Goal: Information Seeking & Learning: Learn about a topic

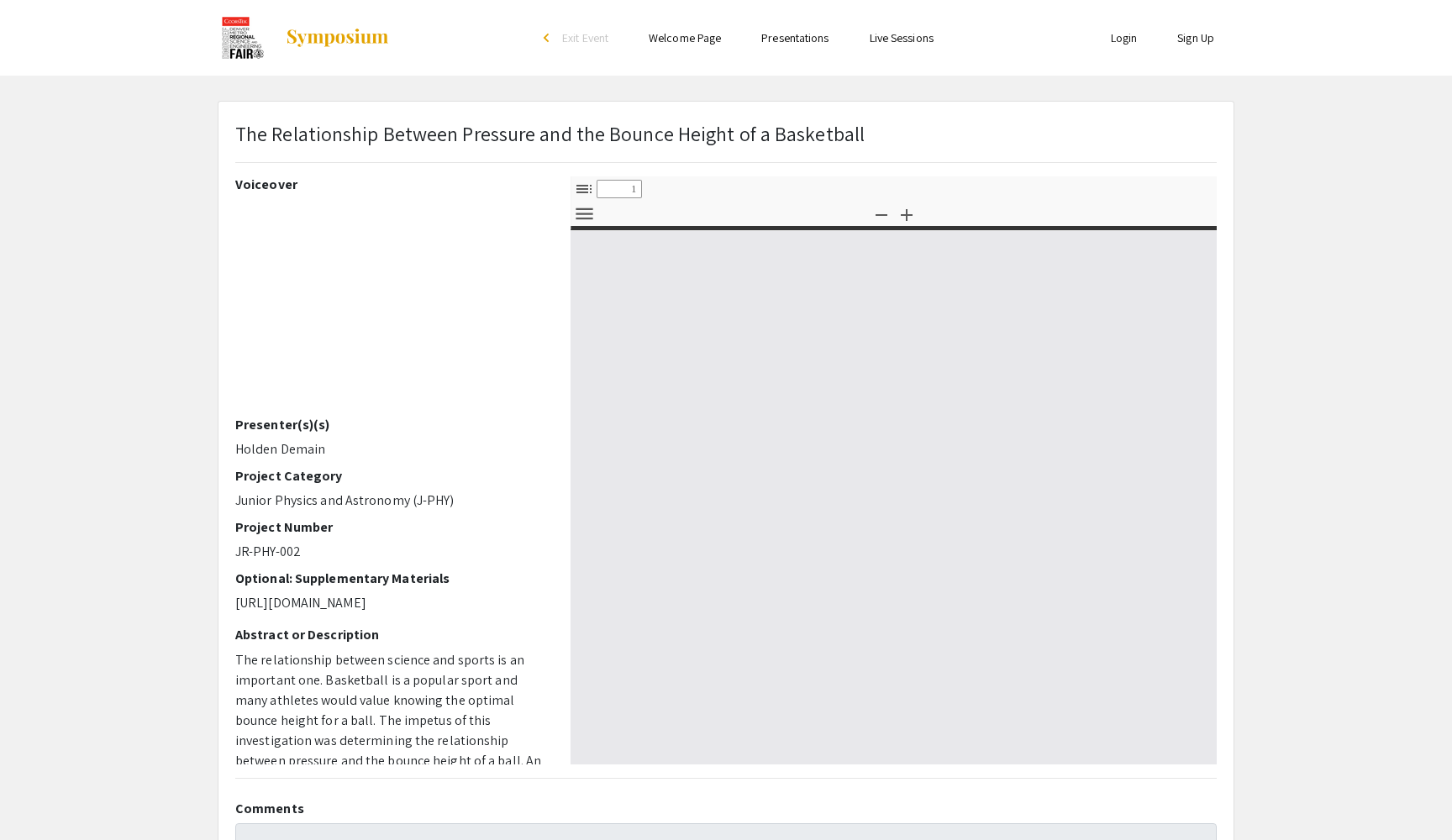
select select "custom"
type input "0"
select select "custom"
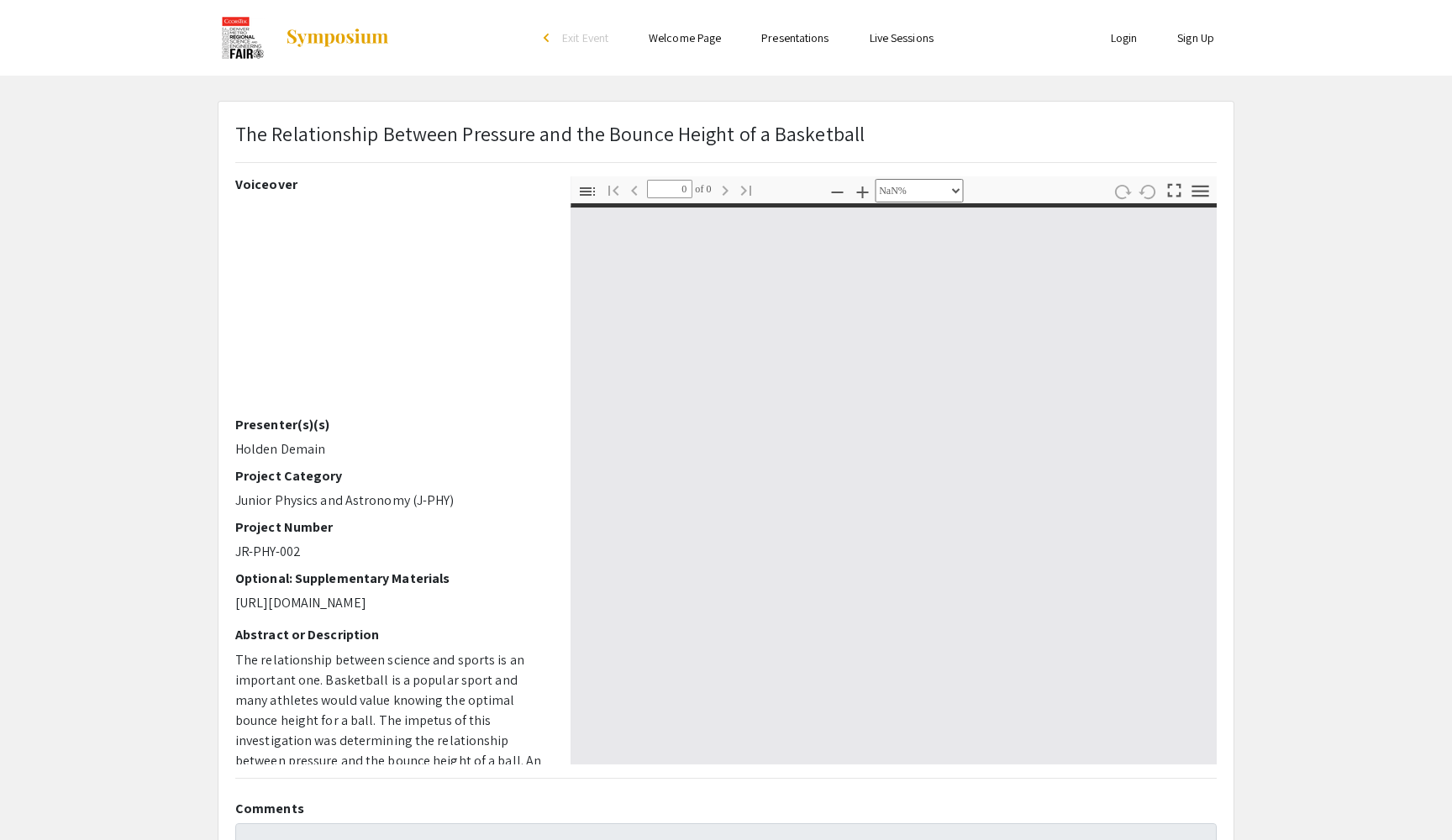
type input "1"
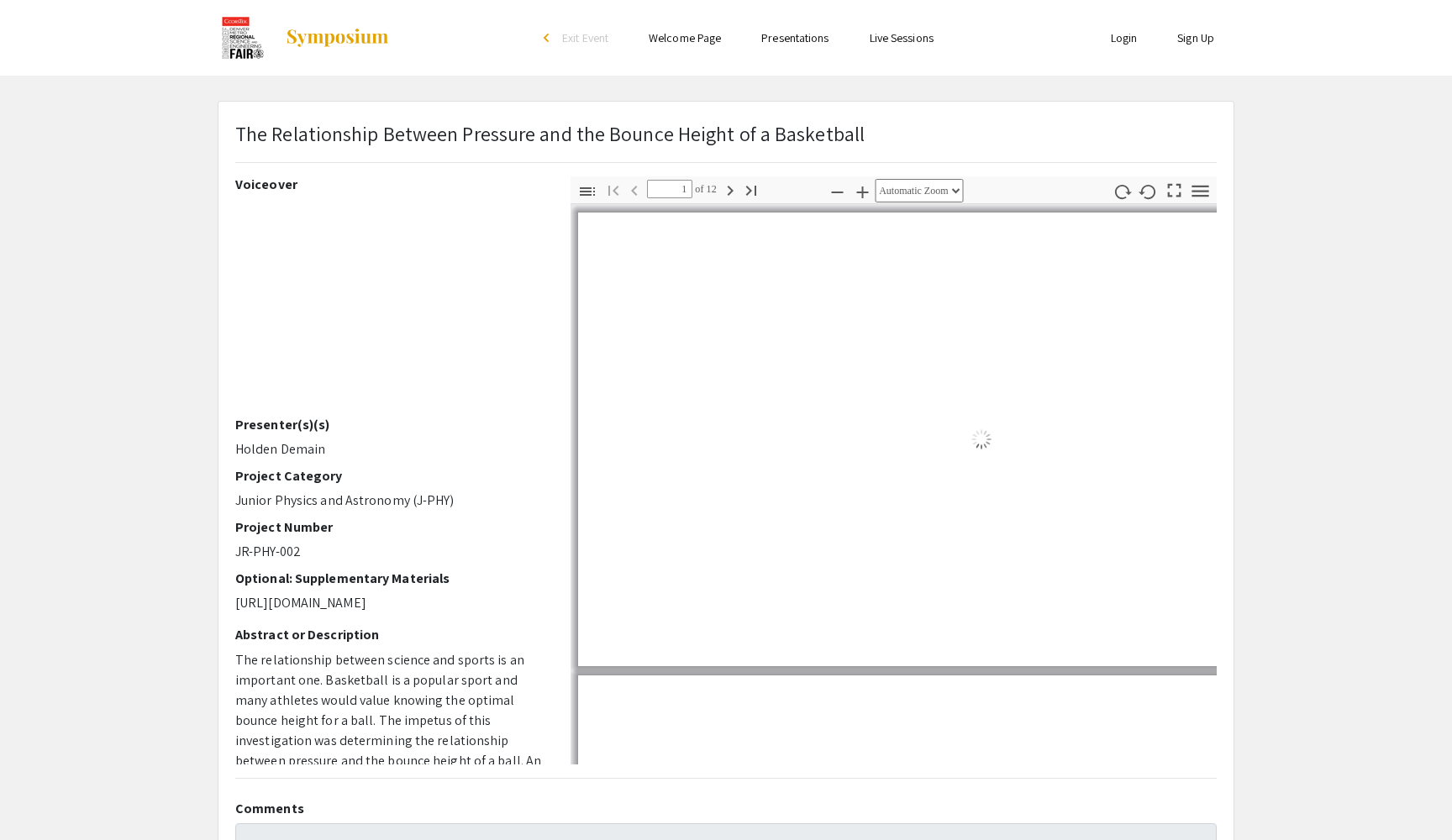
select select "auto"
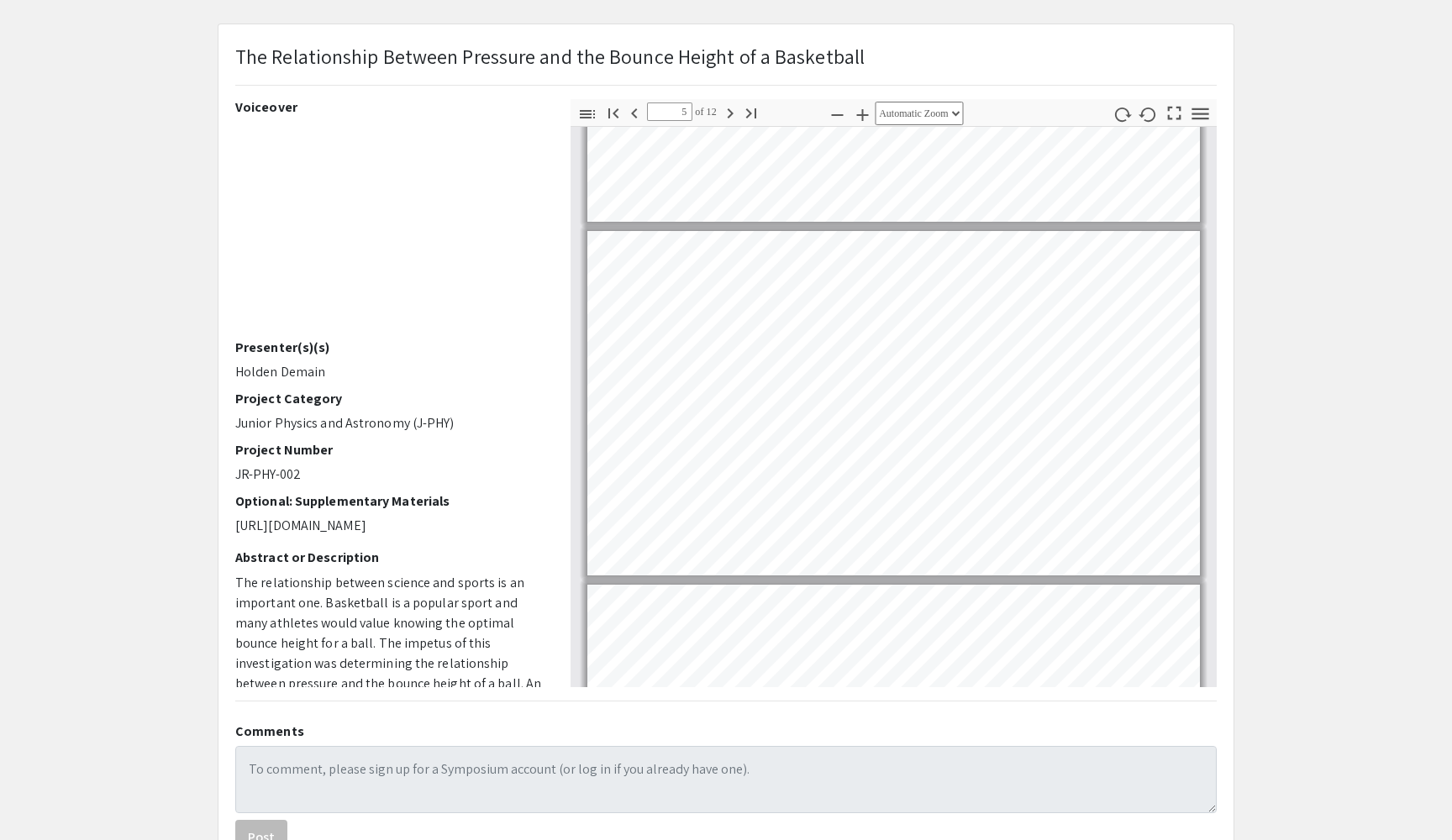
scroll to position [1525, 0]
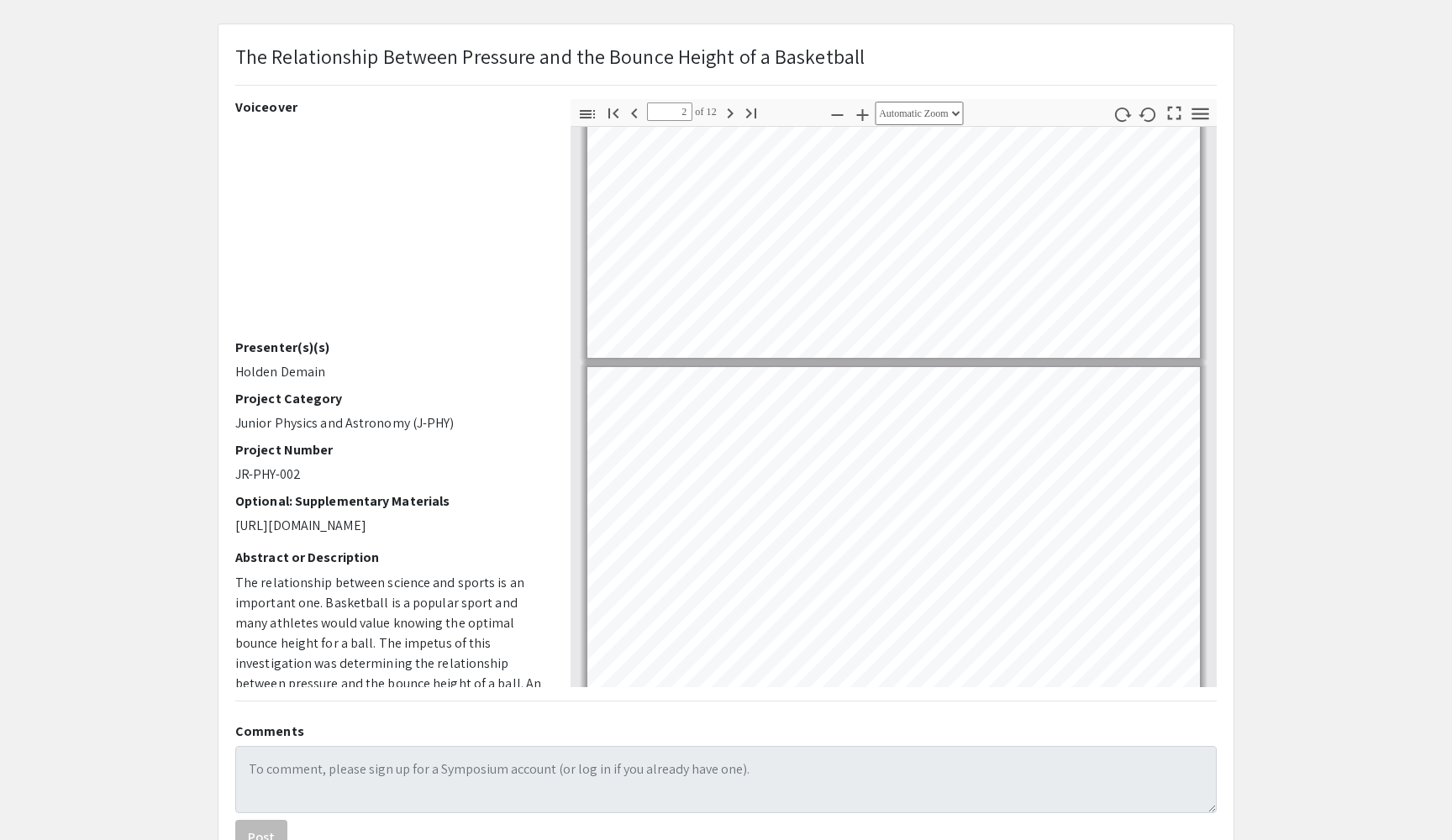
type input "1"
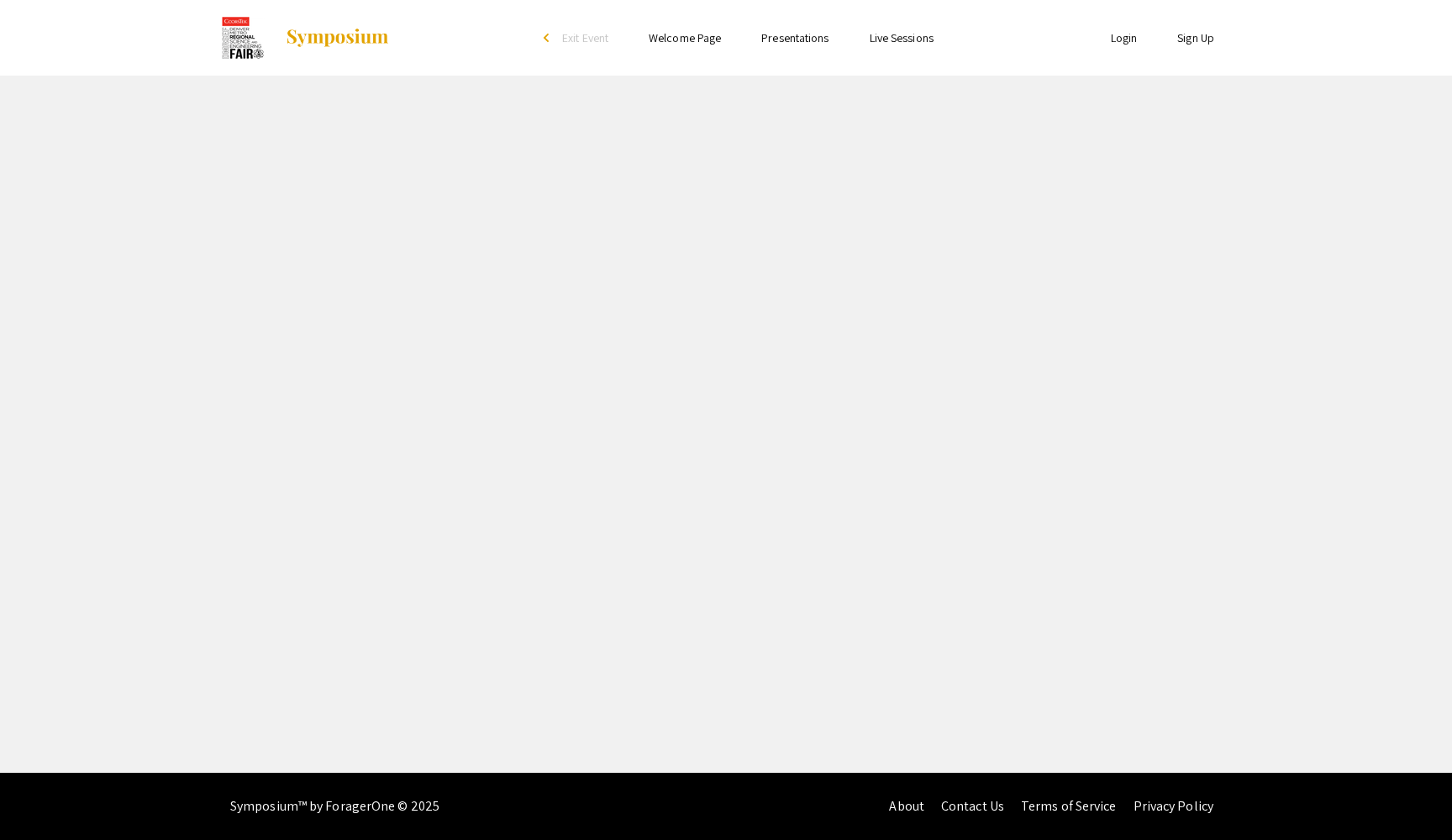
select select "custom"
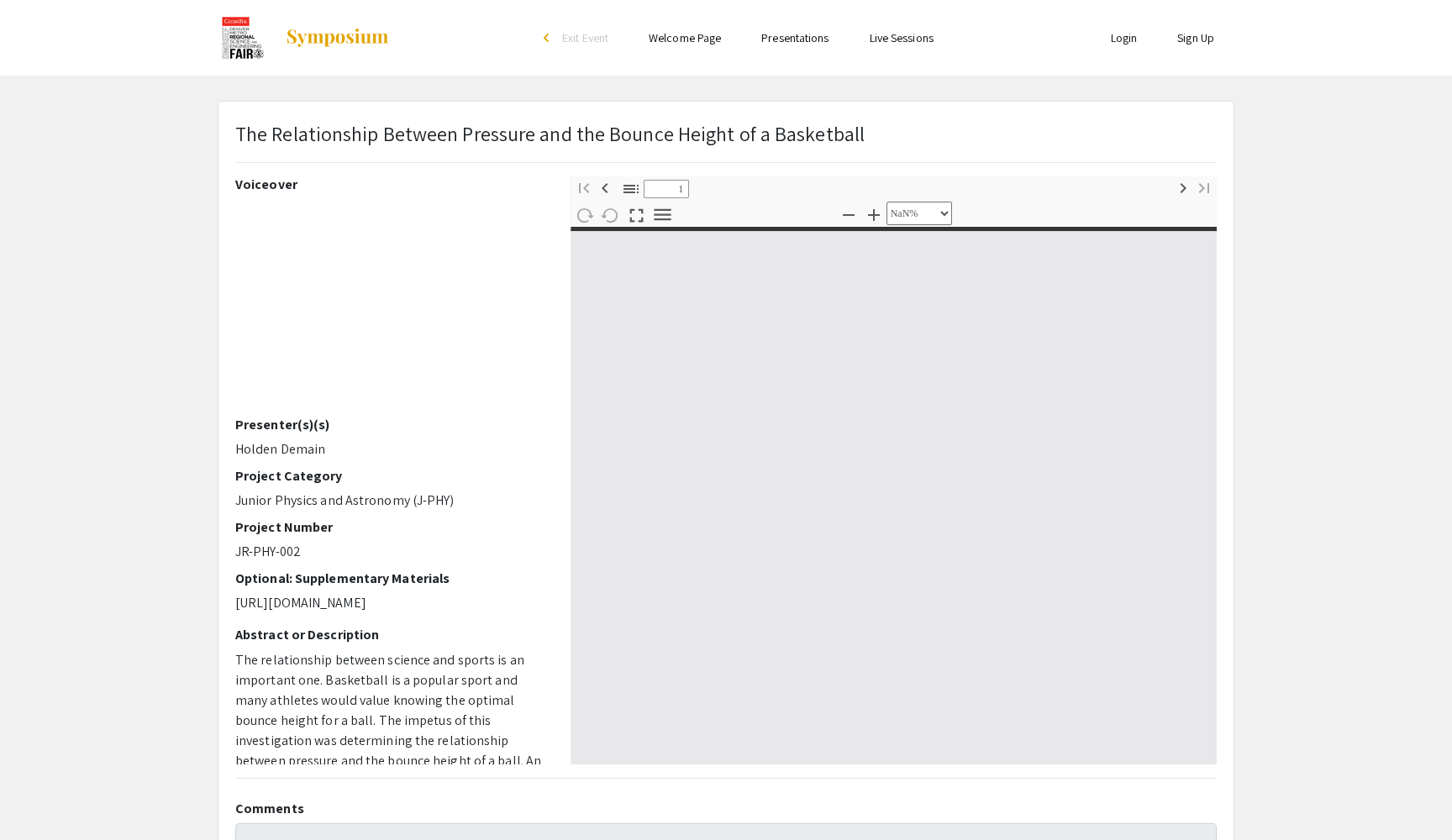
type input "0"
select select "custom"
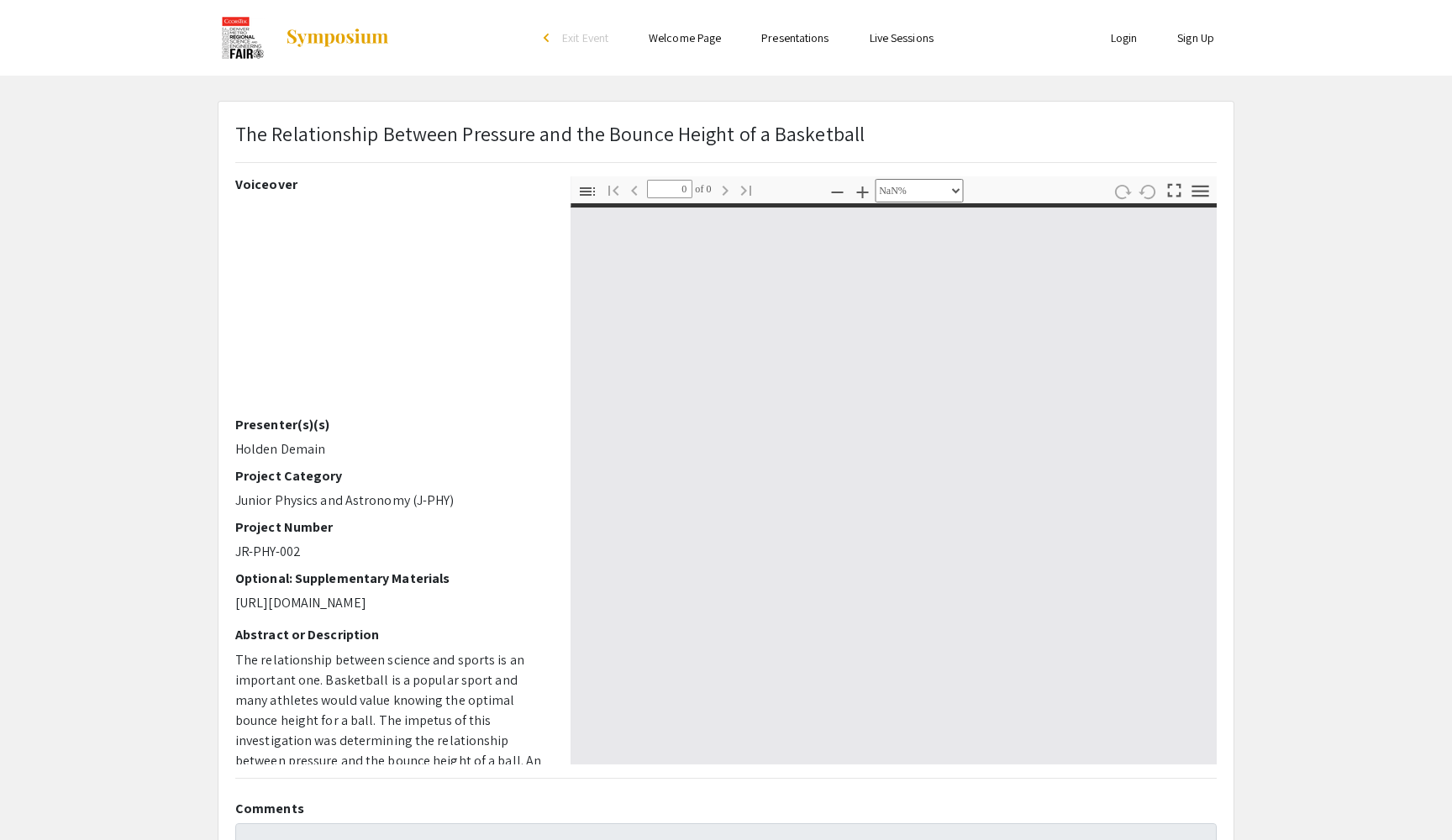
type input "1"
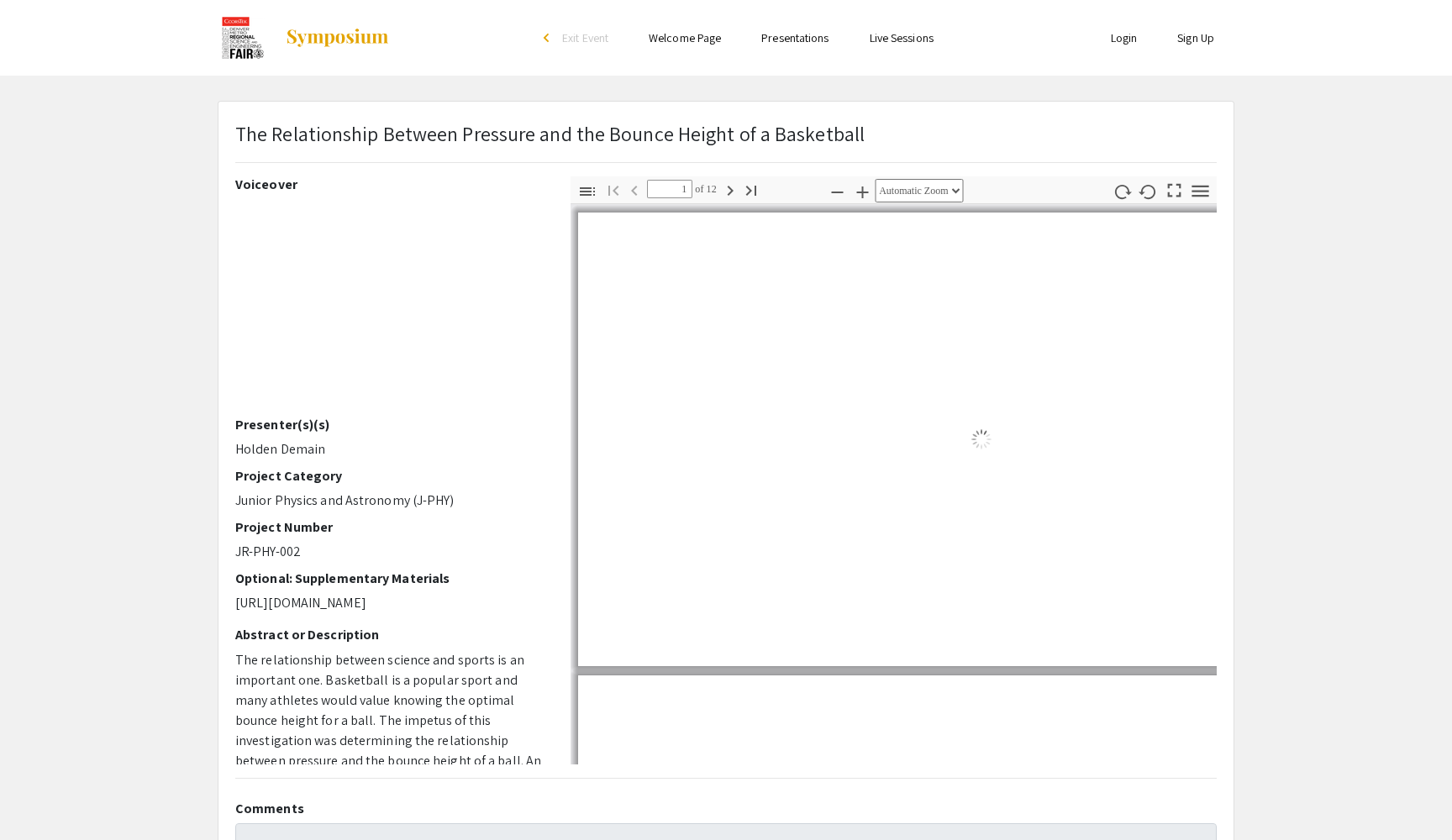
select select "auto"
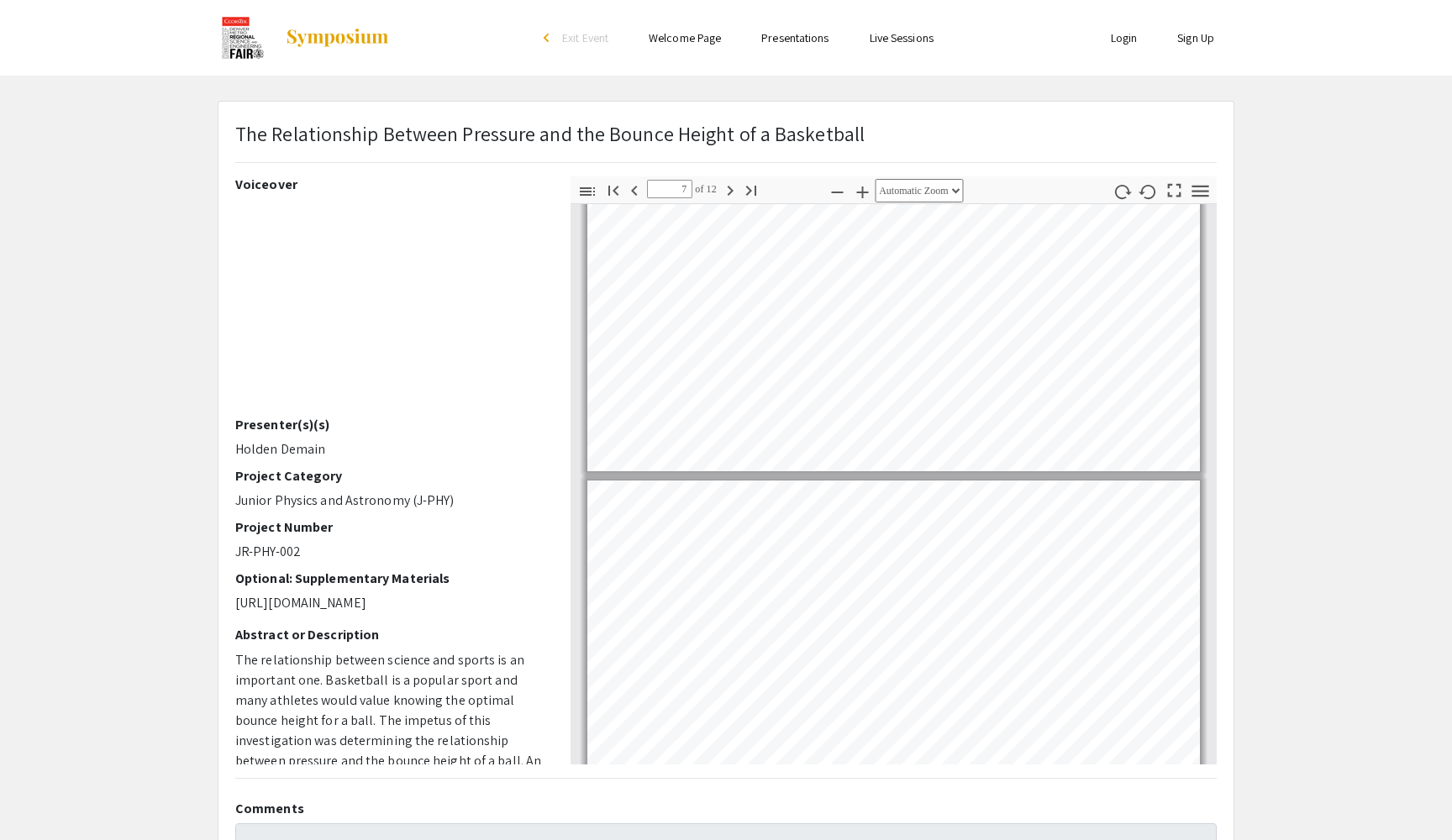
scroll to position [2184, 0]
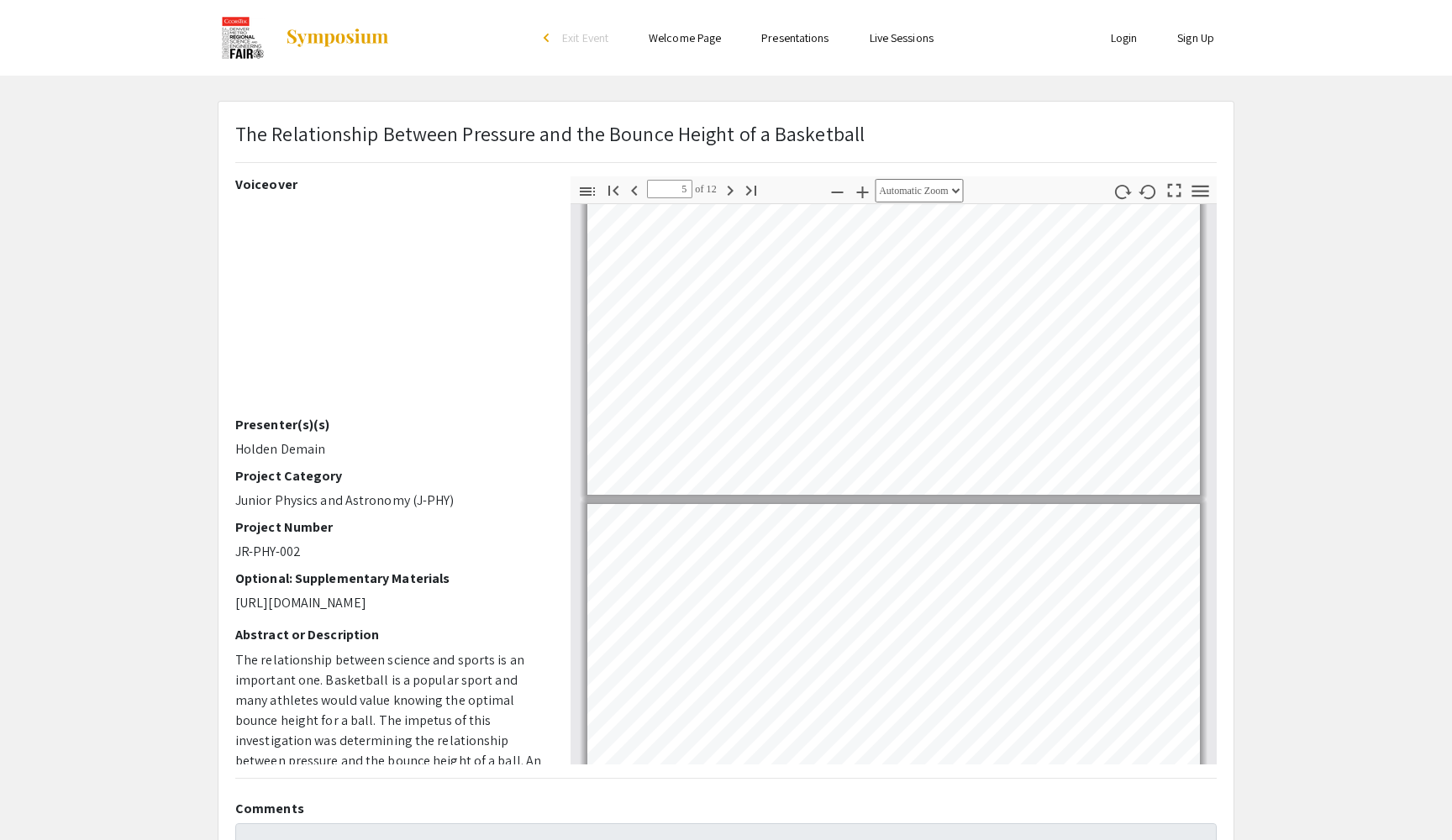
type input "6"
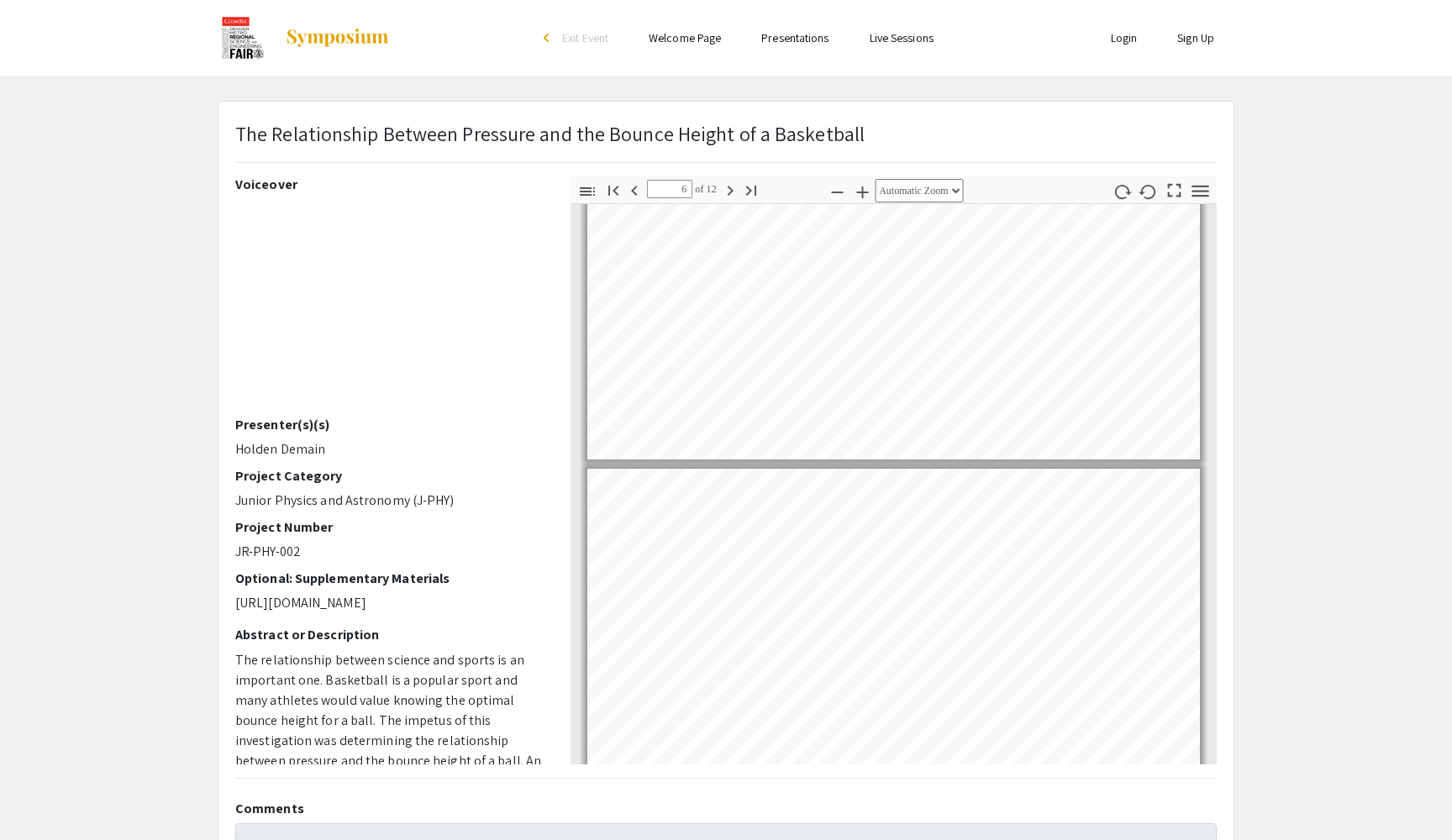
scroll to position [1516, 0]
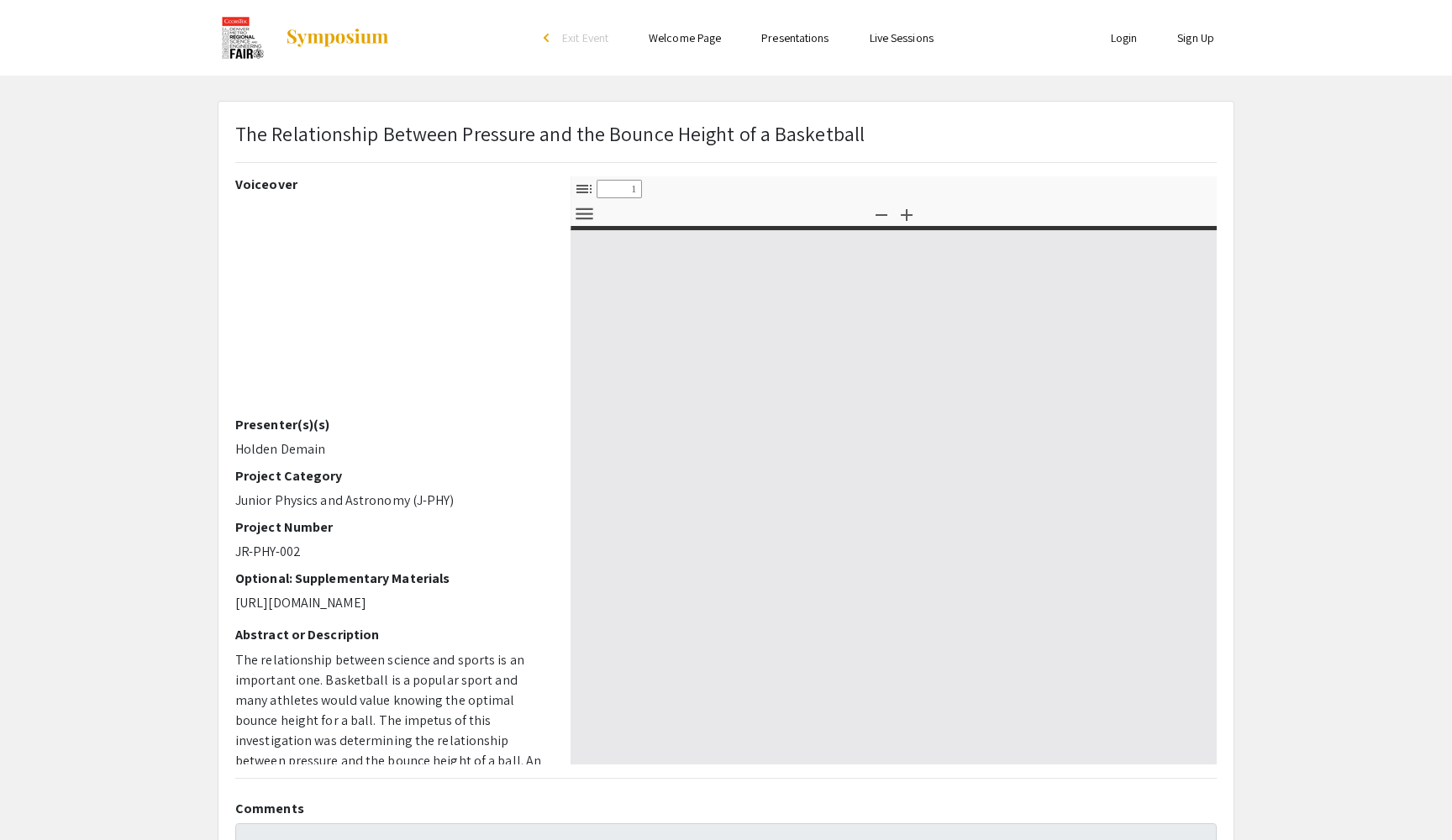
select select "custom"
type input "0"
select select "custom"
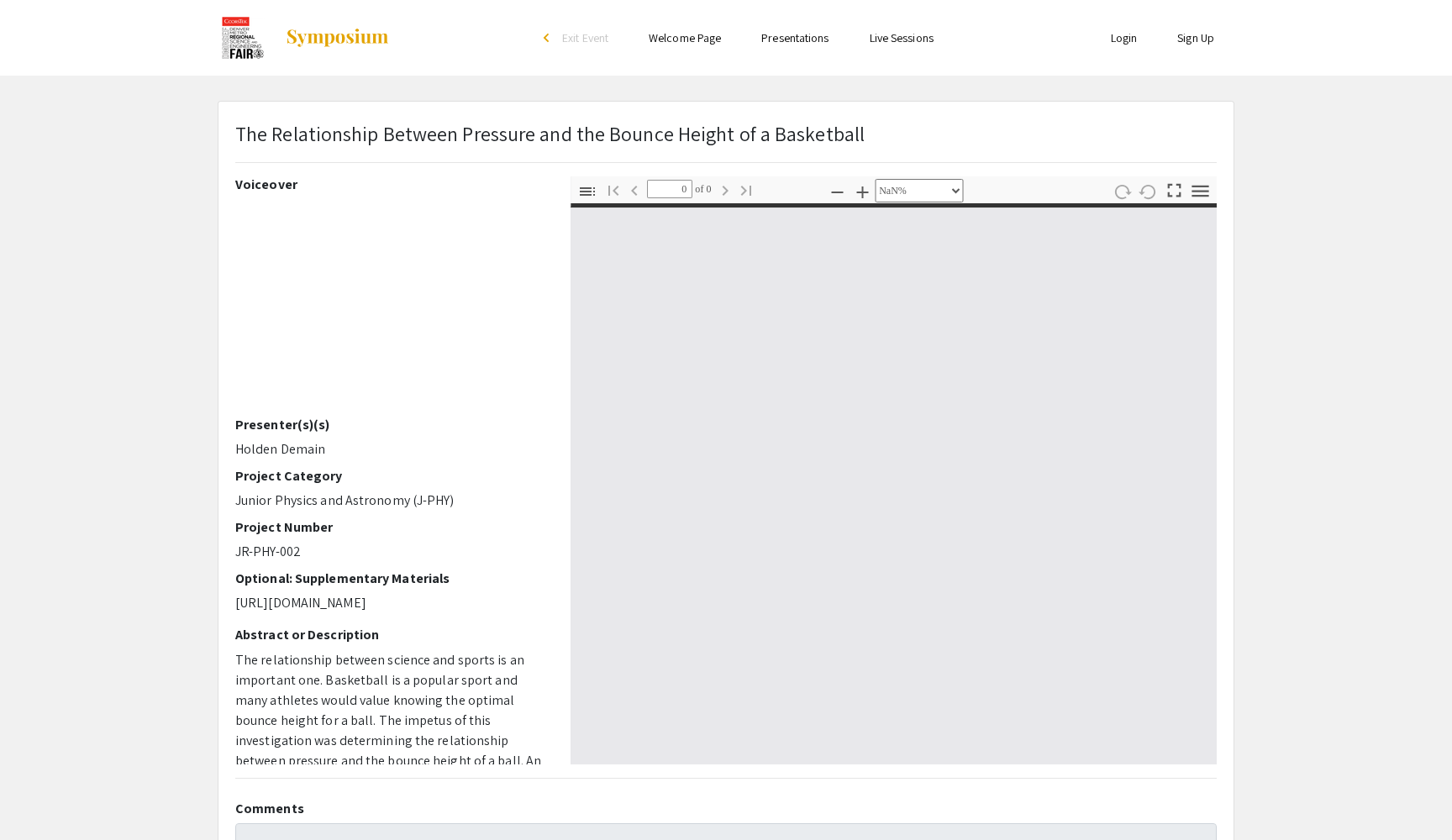
type input "1"
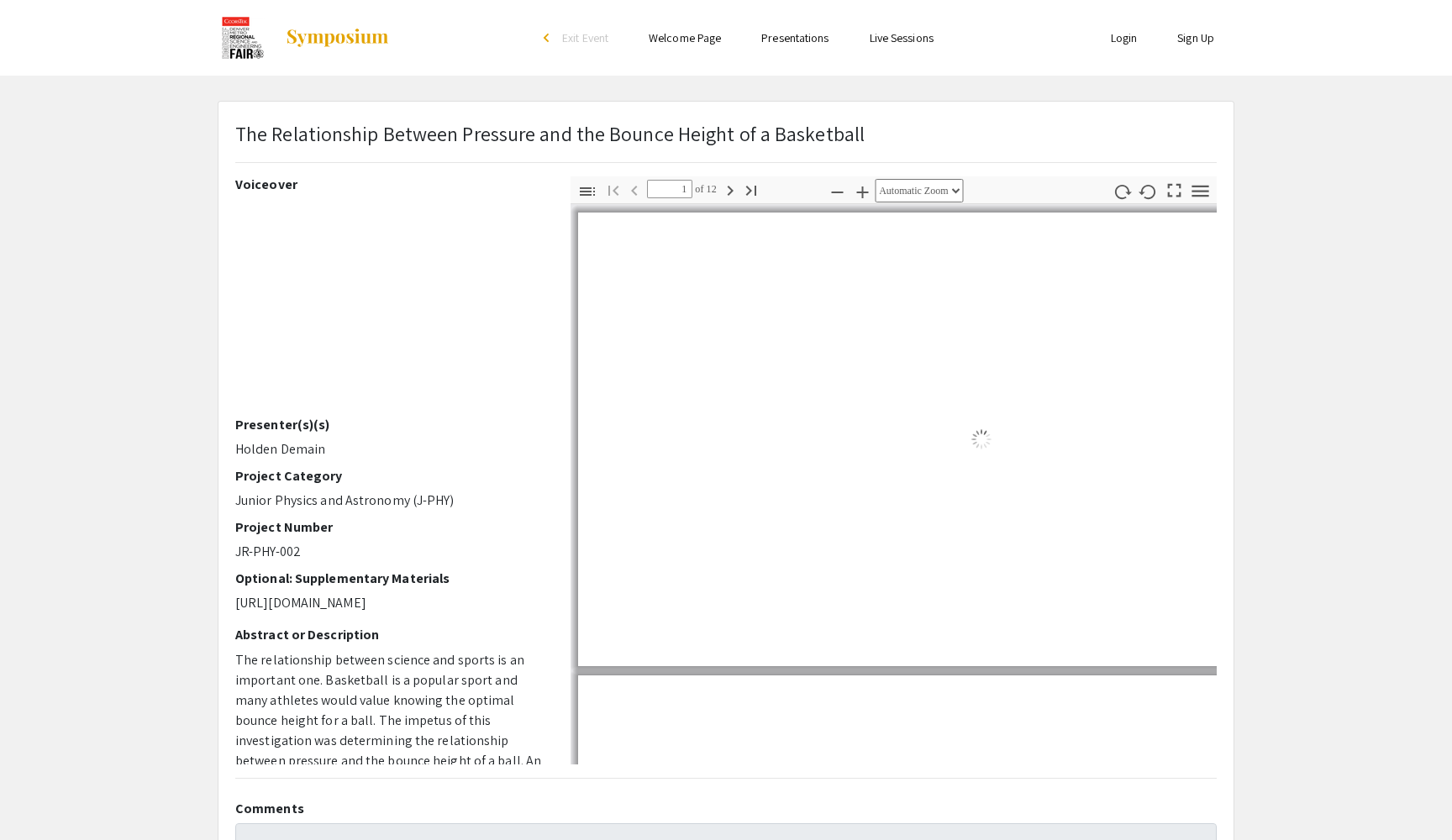
select select "auto"
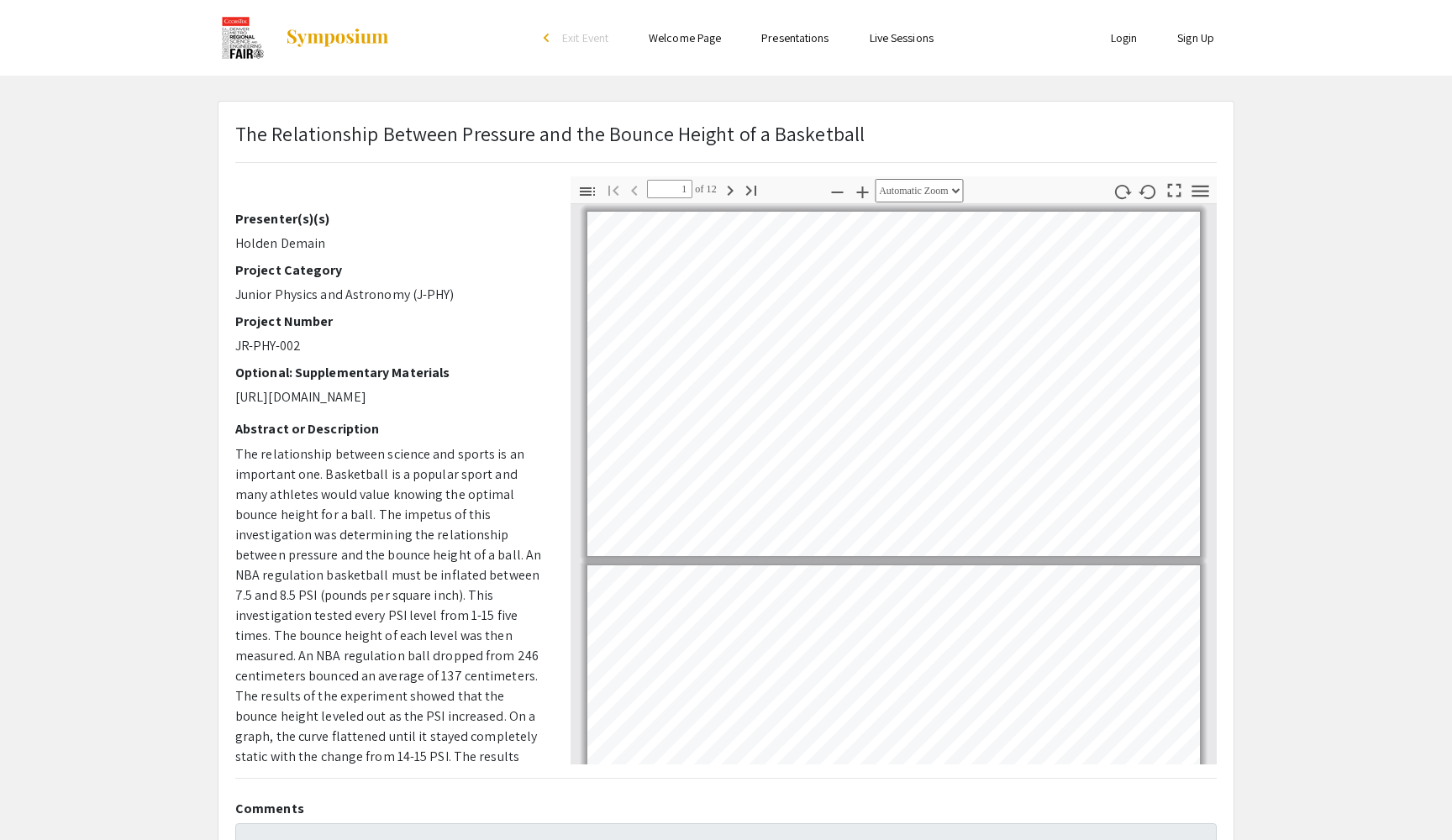
scroll to position [95, 0]
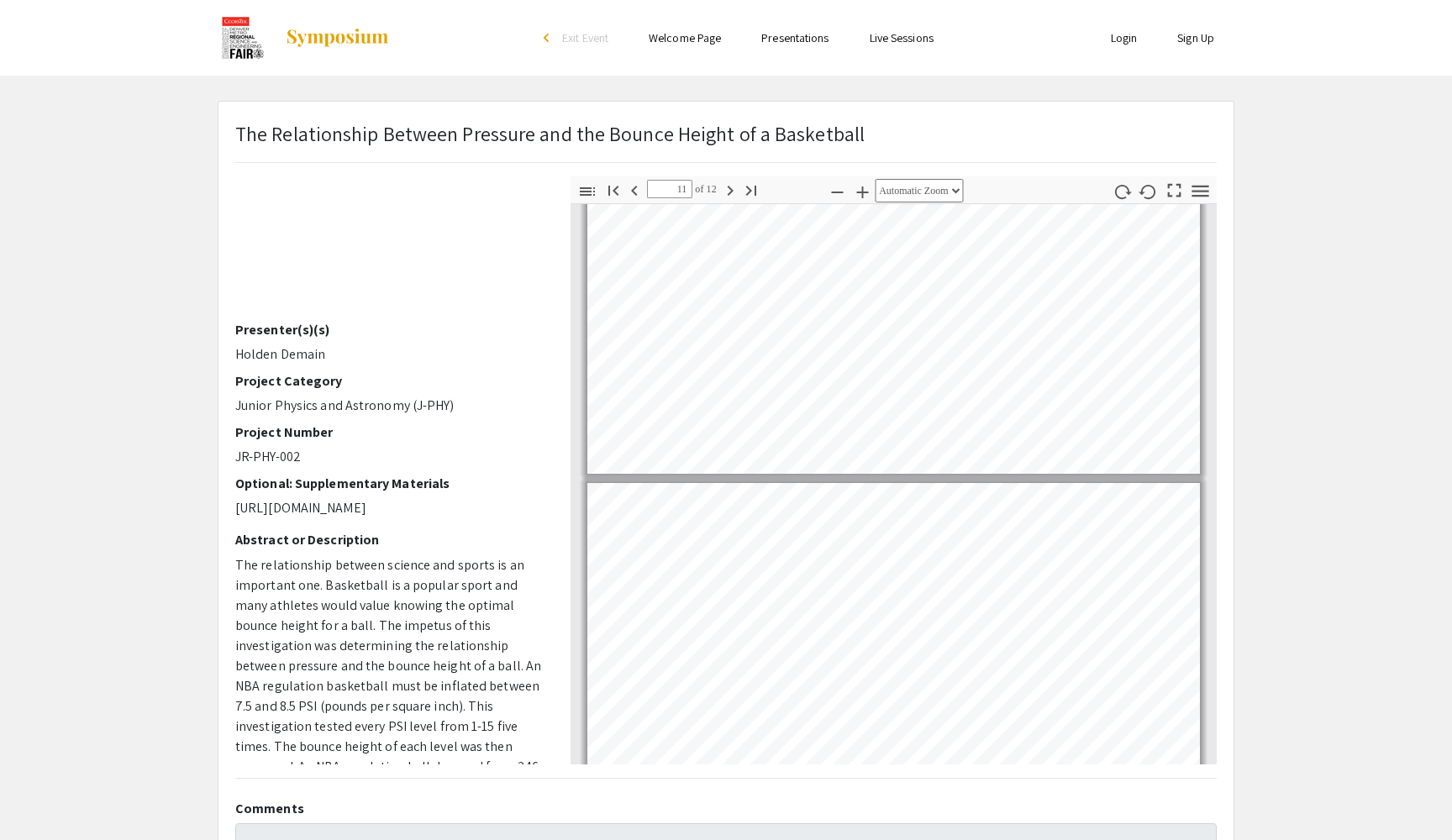
type input "12"
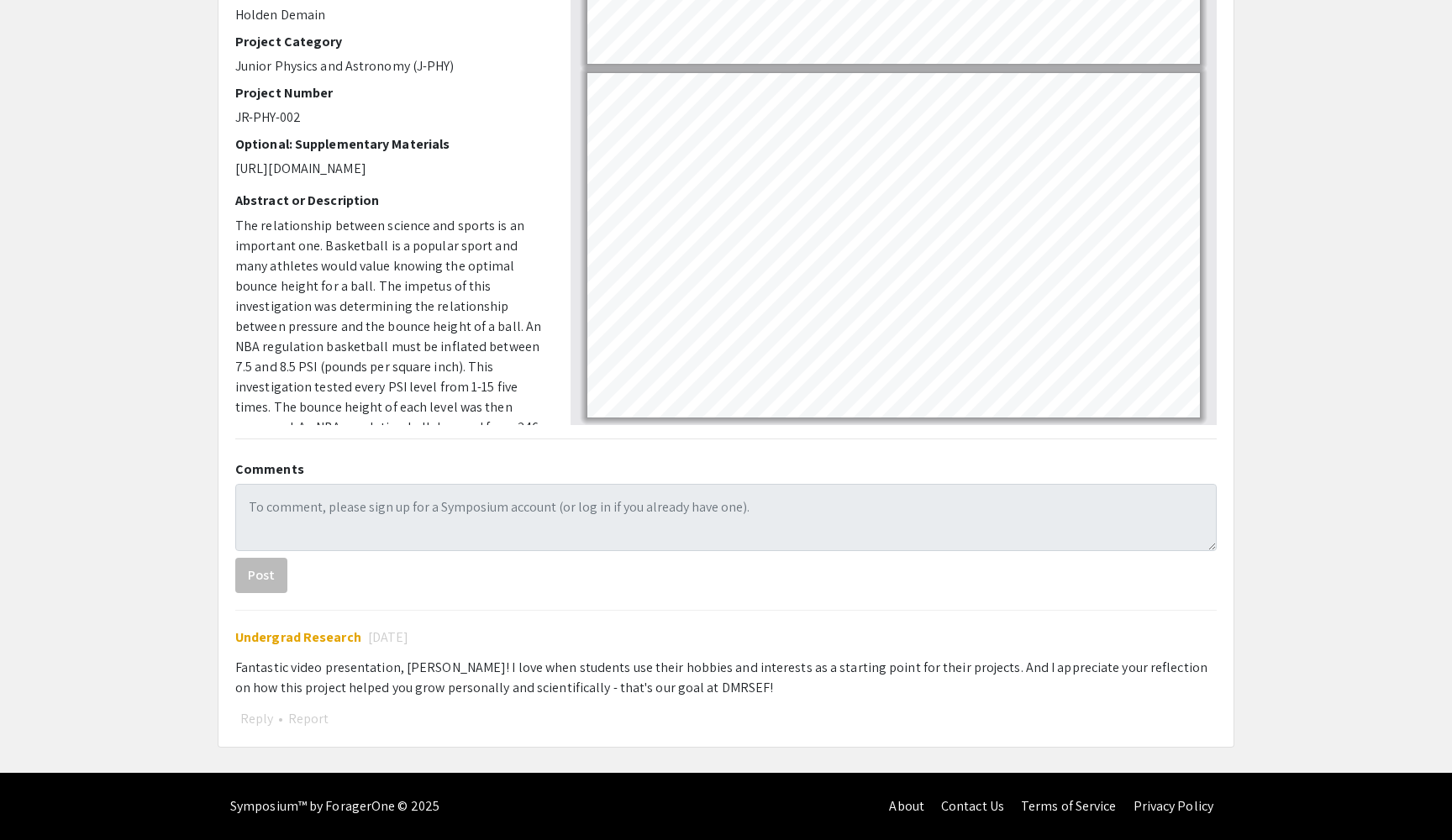
scroll to position [342, 0]
